Goal: Information Seeking & Learning: Compare options

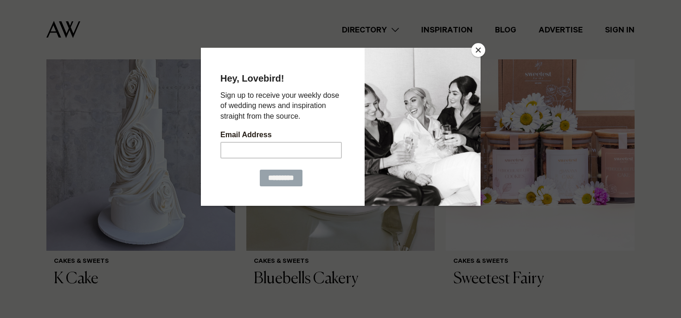
click at [477, 50] on button "Close" at bounding box center [478, 50] width 14 height 14
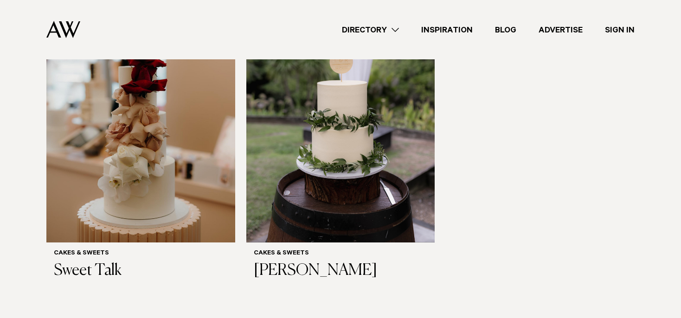
scroll to position [685, 0]
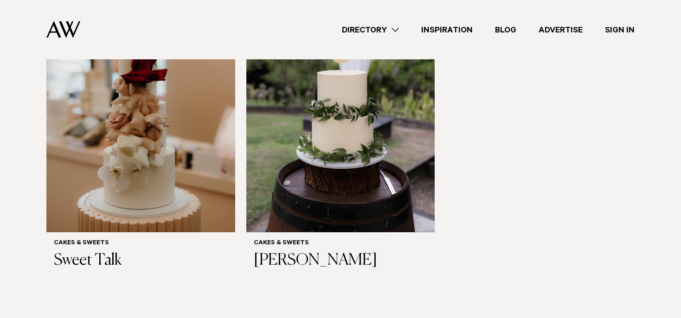
click at [365, 32] on link "Directory" at bounding box center [370, 30] width 79 height 13
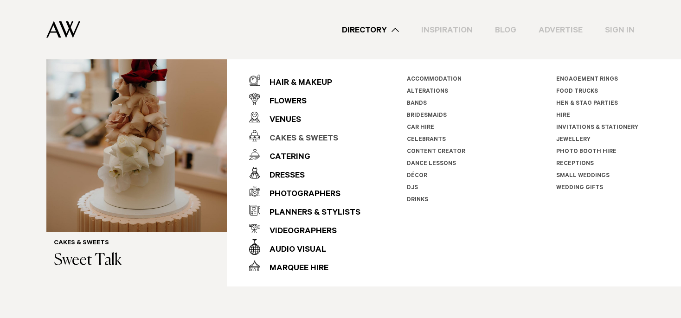
click at [314, 137] on div "Cakes & Sweets" at bounding box center [299, 139] width 78 height 19
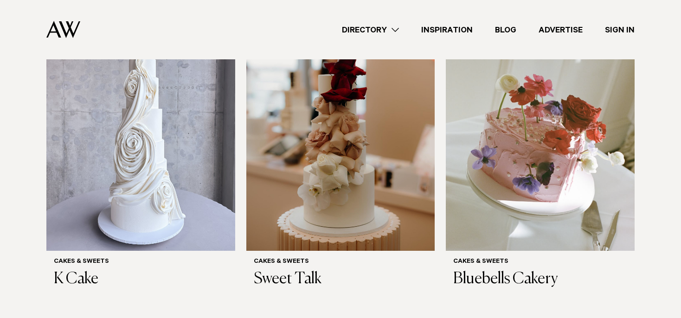
scroll to position [391, 0]
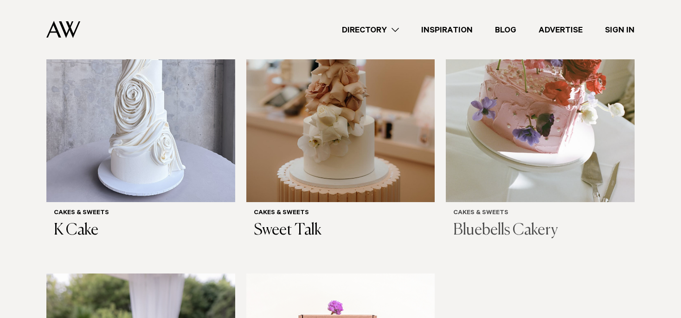
click at [507, 227] on h3 "Bluebells Cakery" at bounding box center [540, 230] width 174 height 19
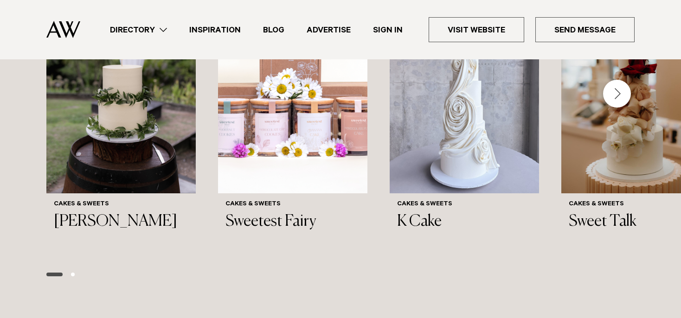
scroll to position [881, 0]
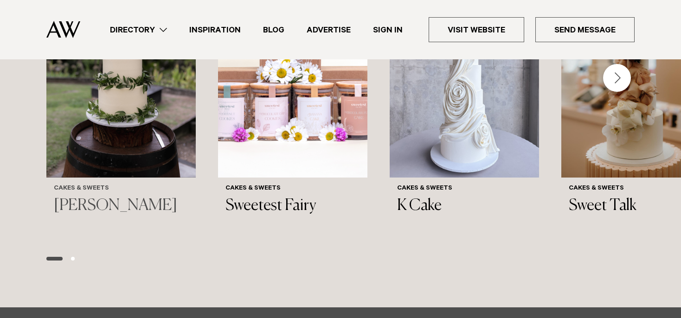
click at [114, 207] on h3 "[PERSON_NAME]" at bounding box center [121, 206] width 134 height 19
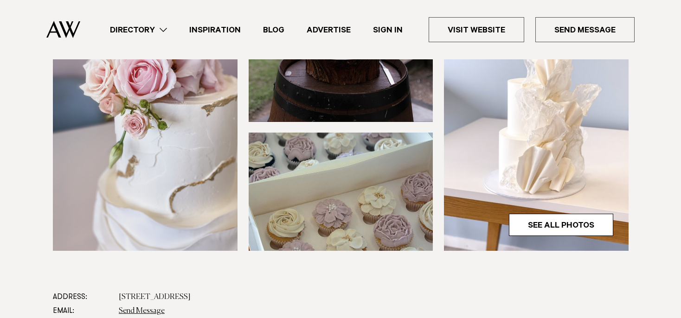
scroll to position [294, 0]
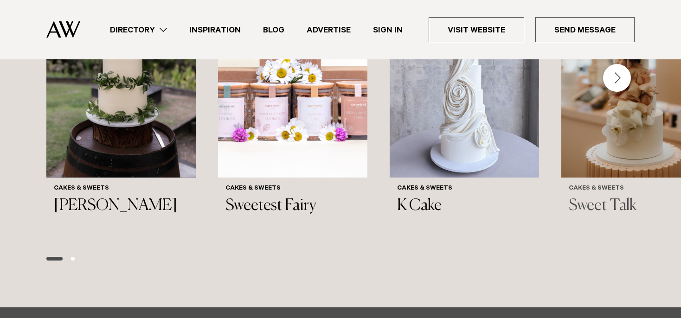
scroll to position [881, 0]
click at [424, 188] on h6 "Cakes & Sweets" at bounding box center [464, 189] width 134 height 8
click at [603, 195] on div "Cakes & Sweets Sweet Talk" at bounding box center [636, 200] width 134 height 31
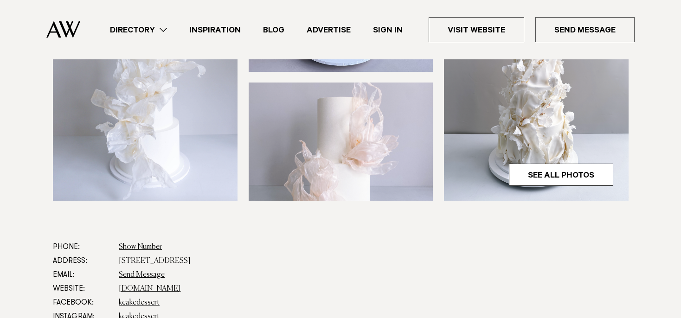
scroll to position [245, 0]
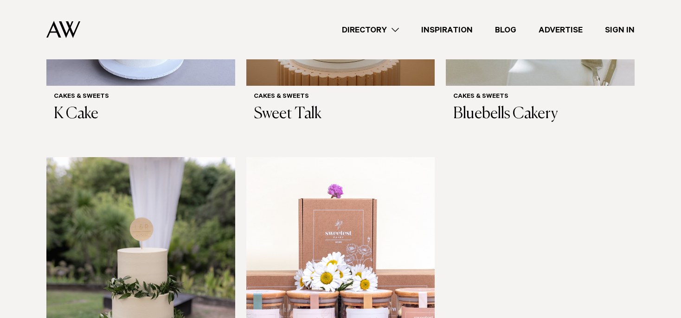
scroll to position [441, 0]
